Goal: Task Accomplishment & Management: Manage account settings

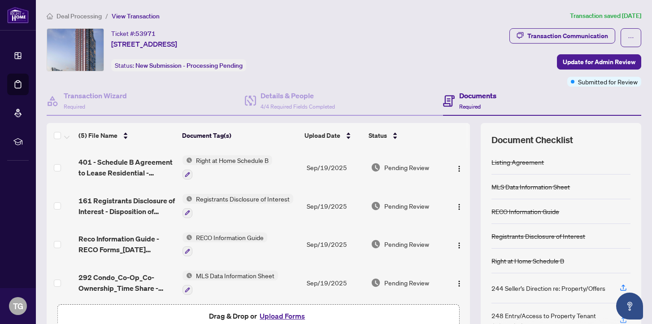
click at [79, 16] on span "Deal Processing" at bounding box center [78, 16] width 45 height 8
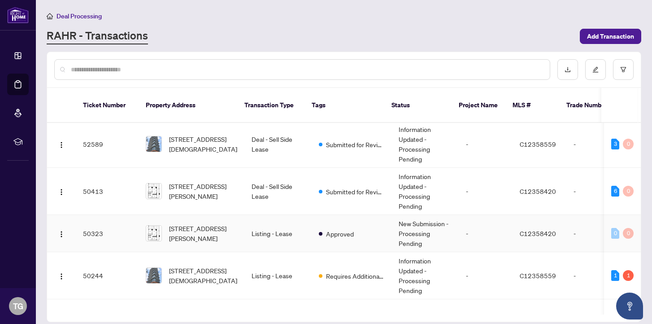
scroll to position [89, 0]
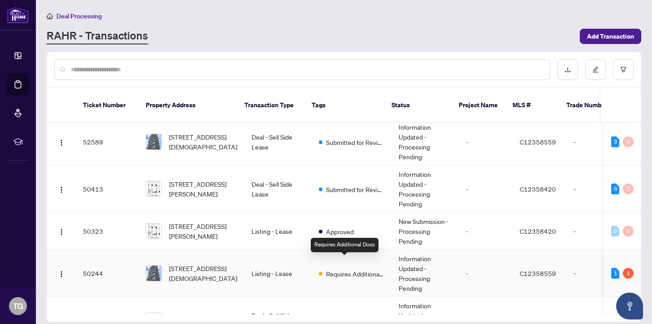
click at [362, 268] on span "Requires Additional Docs" at bounding box center [355, 273] width 58 height 10
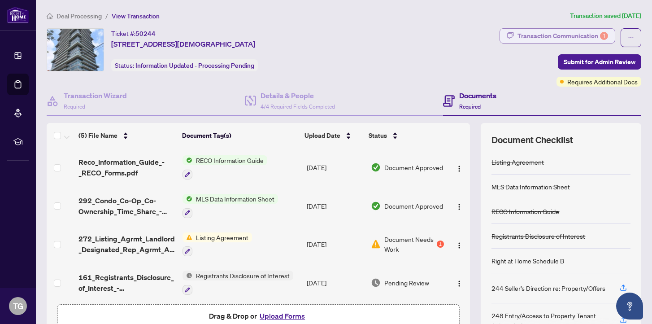
click at [544, 36] on div "Transaction Communication 1" at bounding box center [562, 36] width 91 height 14
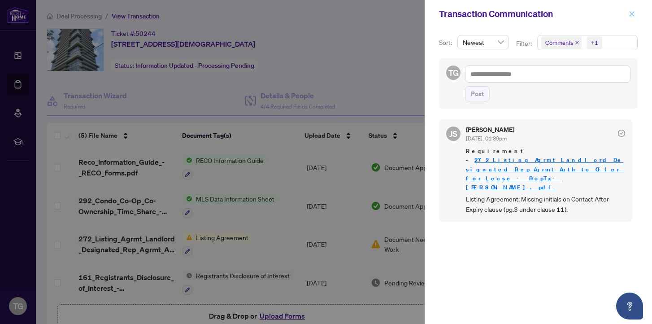
click at [631, 13] on icon "close" at bounding box center [631, 13] width 5 height 5
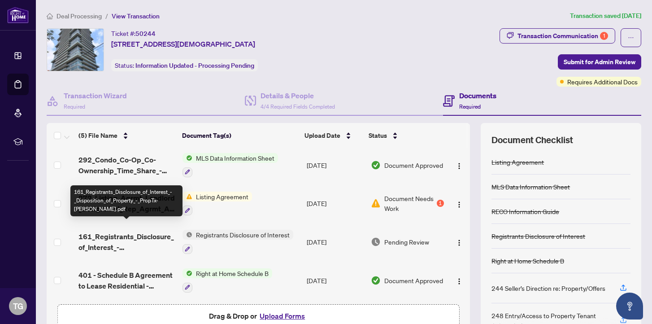
scroll to position [51, 0]
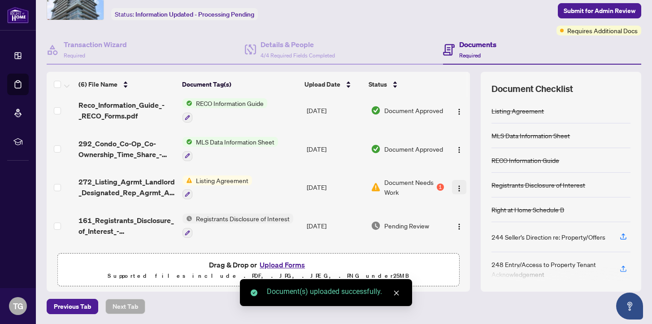
click at [456, 185] on img "button" at bounding box center [458, 188] width 7 height 7
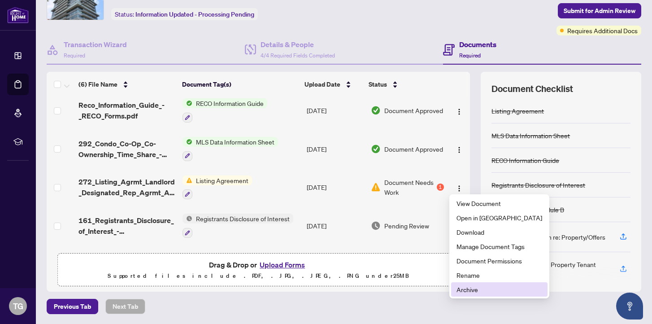
click at [465, 289] on span "Archive" at bounding box center [499, 289] width 86 height 10
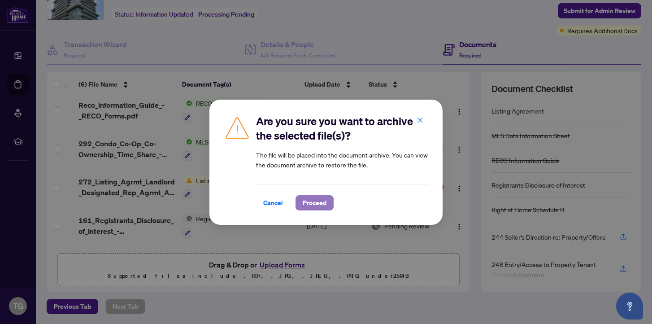
click at [314, 201] on span "Proceed" at bounding box center [314, 202] width 24 height 14
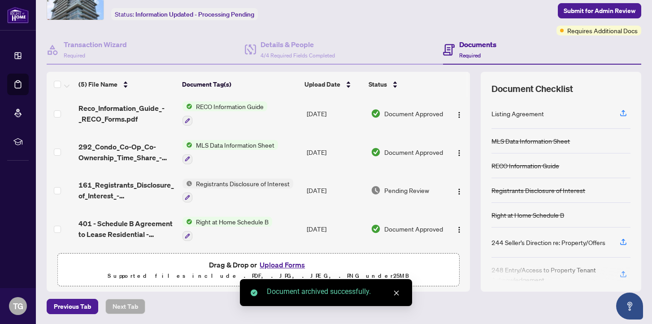
scroll to position [39, 0]
click at [600, 8] on span "Submit for Admin Review" at bounding box center [599, 11] width 72 height 14
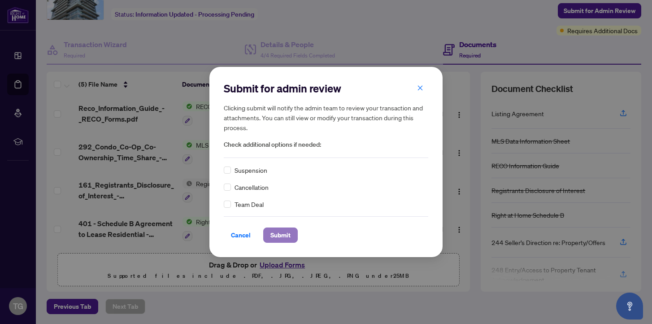
click at [288, 232] on span "Submit" at bounding box center [280, 235] width 20 height 14
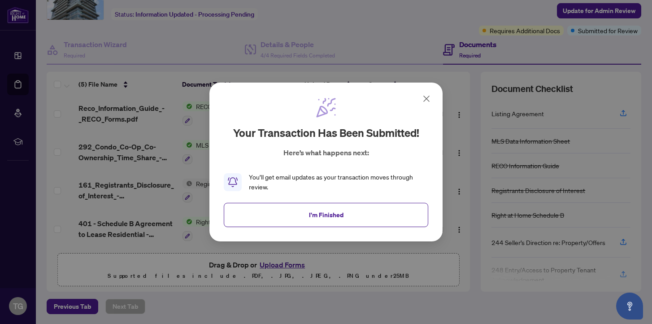
click at [426, 95] on icon at bounding box center [426, 98] width 11 height 11
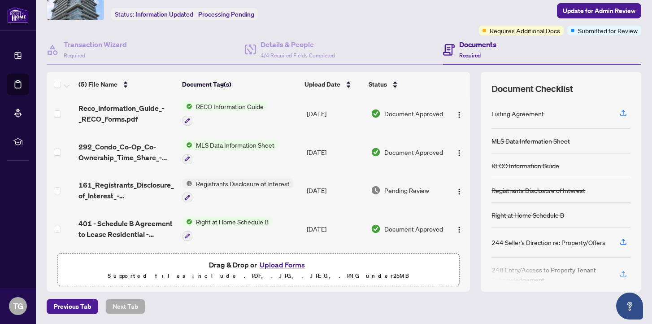
scroll to position [0, 0]
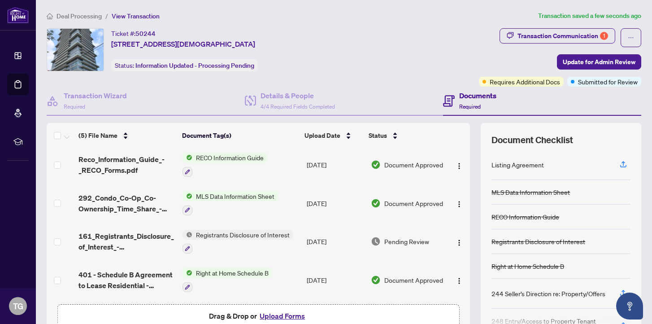
click at [68, 10] on main "Deal Processing / View Transaction Transaction saved a few seconds ago Ticket #…" at bounding box center [344, 162] width 616 height 324
click at [74, 11] on li "Deal Processing" at bounding box center [74, 16] width 55 height 10
click at [78, 15] on span "Deal Processing" at bounding box center [78, 16] width 45 height 8
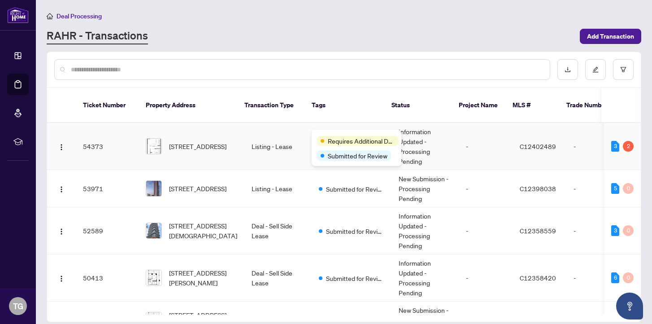
click at [339, 134] on div "Requires Additional Docs Submitted for Review" at bounding box center [356, 148] width 90 height 36
click at [359, 130] on div "Requires Additional Docs" at bounding box center [358, 123] width 68 height 14
click at [458, 139] on td "-" at bounding box center [485, 146] width 54 height 47
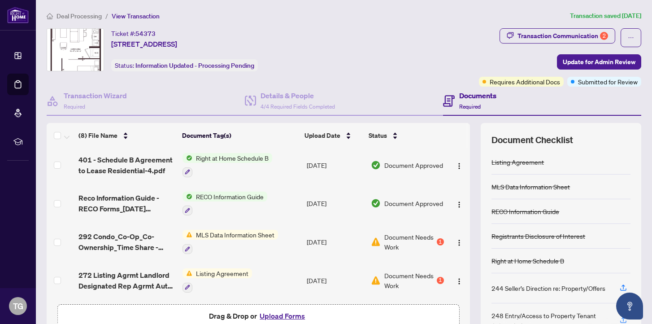
scroll to position [142, 0]
click at [402, 236] on span "Document Needs Work" at bounding box center [409, 242] width 51 height 20
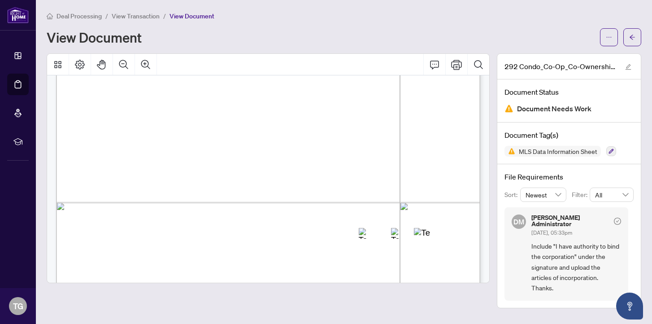
scroll to position [5849, 0]
click at [634, 39] on icon "arrow-left" at bounding box center [632, 37] width 6 height 6
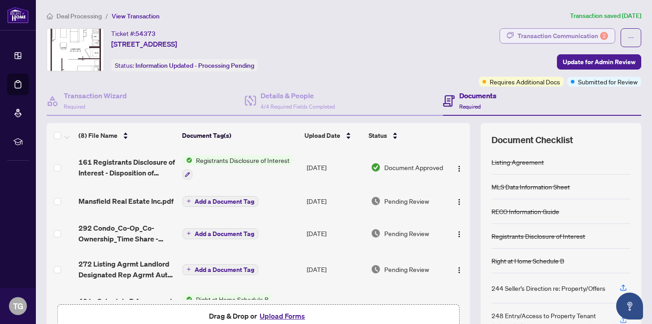
click at [566, 35] on div "Transaction Communication 2" at bounding box center [562, 36] width 91 height 14
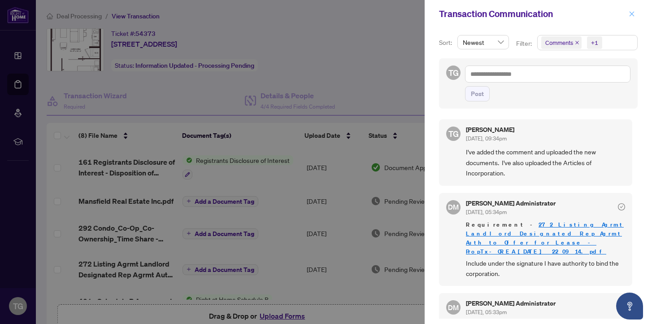
click at [631, 13] on icon "close" at bounding box center [631, 14] width 6 height 6
